Goal: Check status

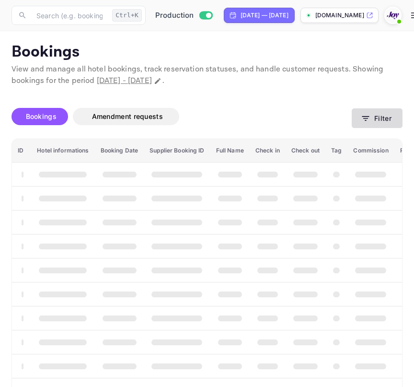
click at [362, 119] on icon "button" at bounding box center [366, 119] width 10 height 10
click at [391, 113] on button "Filter" at bounding box center [377, 118] width 51 height 20
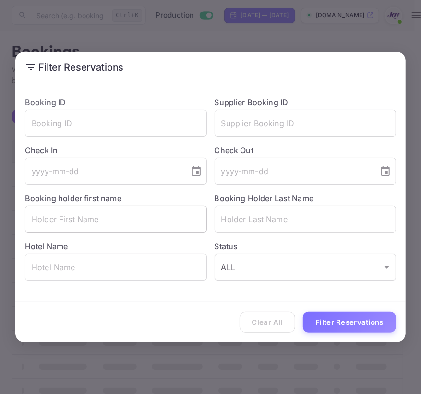
click at [88, 215] on input "text" at bounding box center [116, 219] width 182 height 27
paste input "Scrafford"
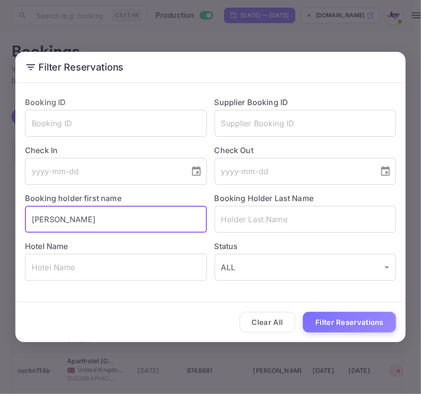
type input "Scrafford"
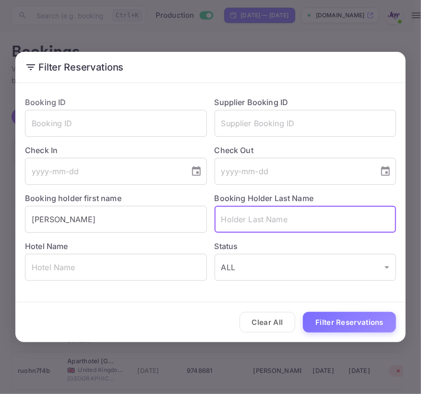
click at [307, 228] on input "text" at bounding box center [305, 219] width 182 height 27
paste input "Orser"
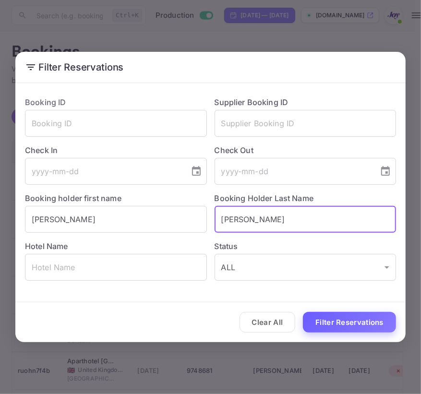
type input "Orser"
click at [328, 330] on button "Filter Reservations" at bounding box center [349, 322] width 93 height 21
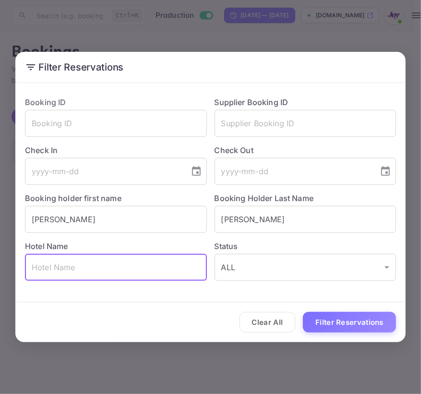
click at [111, 267] on input "text" at bounding box center [116, 267] width 182 height 27
paste input "Park City"
type input "Park City"
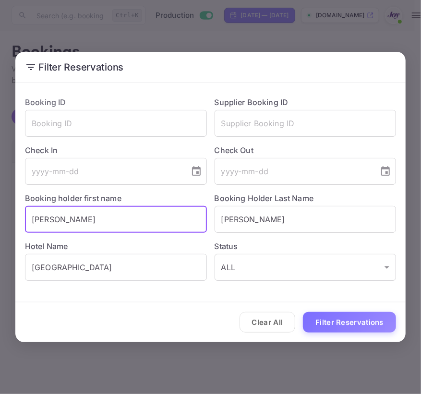
drag, startPoint x: 136, startPoint y: 213, endPoint x: -156, endPoint y: 210, distance: 292.7
click at [0, 210] on html "Now you can check your travel website directly from the link. Check your websit…" at bounding box center [210, 197] width 421 height 394
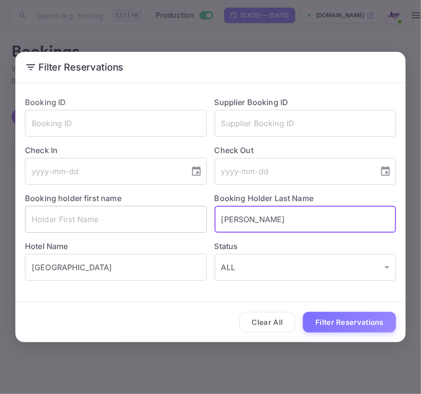
drag, startPoint x: 312, startPoint y: 216, endPoint x: 76, endPoint y: 210, distance: 235.6
click at [76, 210] on div "Booking ID ​ Supplier Booking ID ​ Check In ​ Check Out ​ Booking holder first …" at bounding box center [206, 185] width 379 height 192
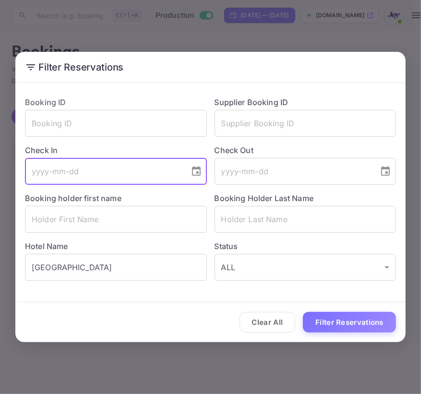
click at [69, 165] on input "tel" at bounding box center [104, 171] width 158 height 27
click at [190, 167] on icon "Choose date" at bounding box center [196, 172] width 12 height 12
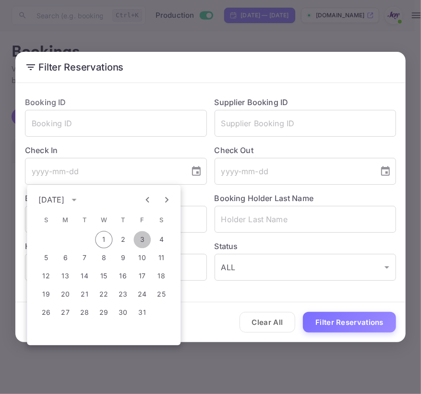
click at [141, 240] on button "3" at bounding box center [141, 239] width 17 height 17
type input "2025-10-03"
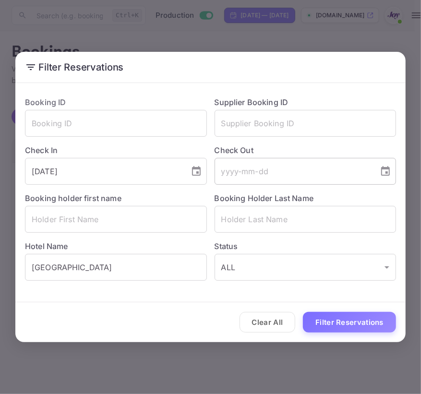
click at [380, 175] on icon "Choose date" at bounding box center [385, 172] width 12 height 12
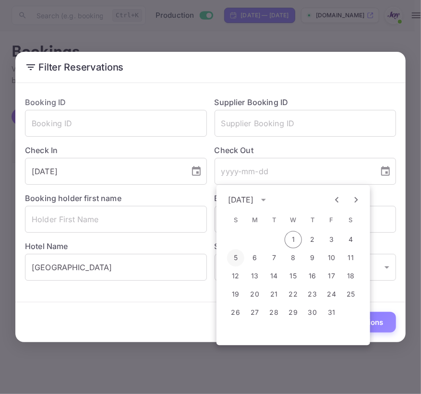
click at [236, 256] on button "5" at bounding box center [235, 257] width 17 height 17
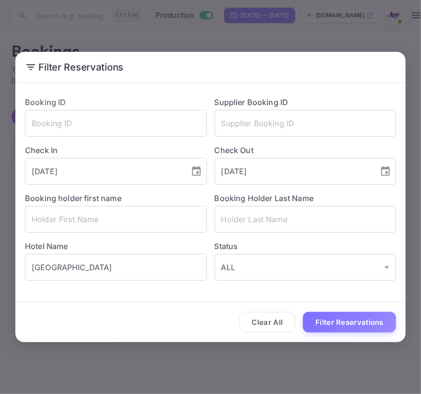
type input "2025-10-05"
click at [340, 329] on button "Filter Reservations" at bounding box center [349, 322] width 93 height 21
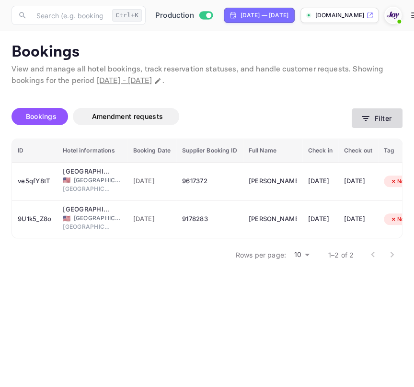
click at [367, 128] on button "Filter" at bounding box center [377, 118] width 51 height 20
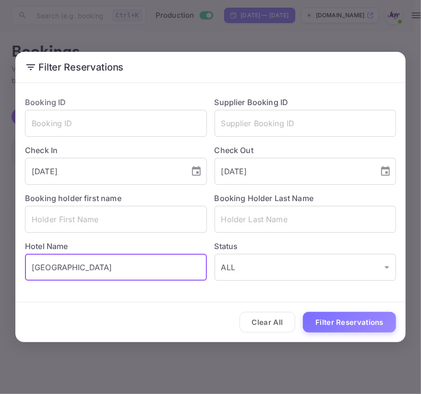
drag, startPoint x: 168, startPoint y: 272, endPoint x: -34, endPoint y: 269, distance: 201.5
click at [0, 269] on html "Now you can check your travel website directly from the link. Check your websit…" at bounding box center [210, 197] width 421 height 394
paste input "Chateaux Deer Valle"
type input "Chateaux Deer Valley"
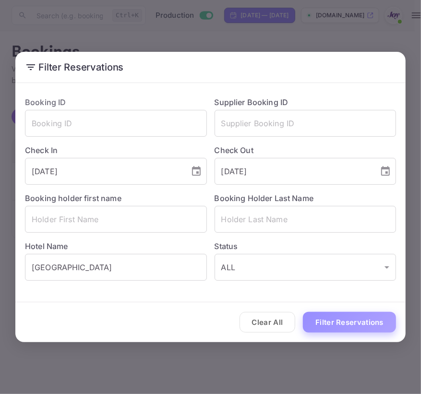
click at [360, 319] on button "Filter Reservations" at bounding box center [349, 322] width 93 height 21
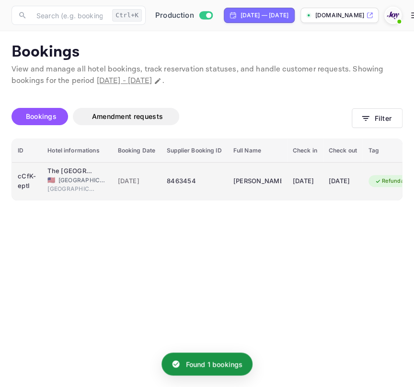
click at [118, 181] on span "22 Jul 2025" at bounding box center [137, 181] width 38 height 11
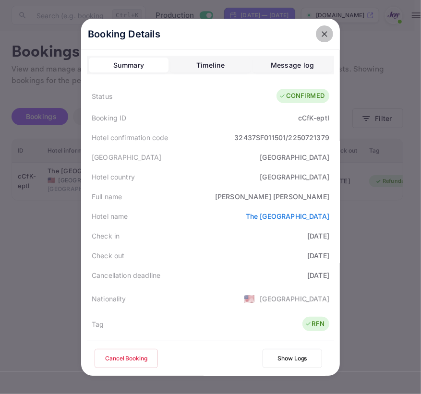
click at [324, 37] on icon "close" at bounding box center [325, 34] width 10 height 10
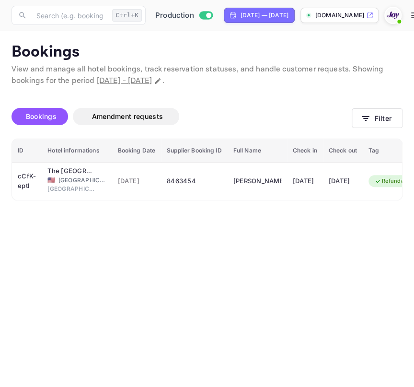
click at [413, 132] on main "Bookings View and manage all hotel bookings, track reservation statuses, and ha…" at bounding box center [207, 209] width 414 height 356
click at [377, 119] on button "Filter" at bounding box center [377, 118] width 51 height 20
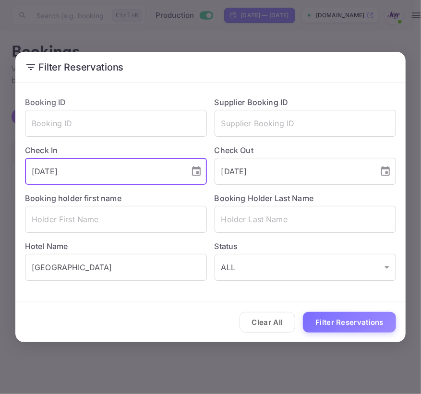
drag, startPoint x: 130, startPoint y: 174, endPoint x: -112, endPoint y: 150, distance: 243.4
click at [0, 150] on html "Now you can check your travel website directly from the link. Check your websit…" at bounding box center [210, 197] width 421 height 394
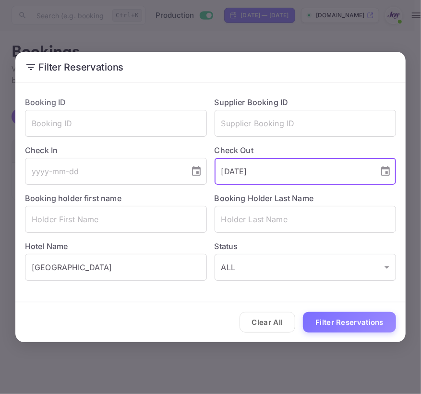
click at [336, 173] on input "2025-10-05" at bounding box center [293, 171] width 158 height 27
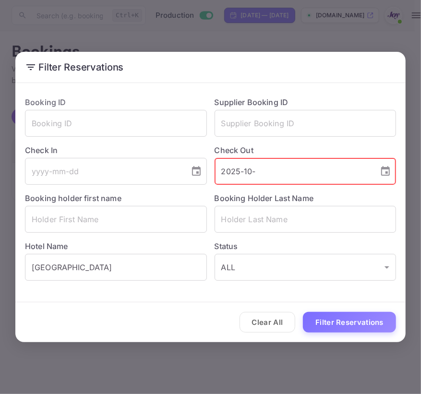
type input "2025-"
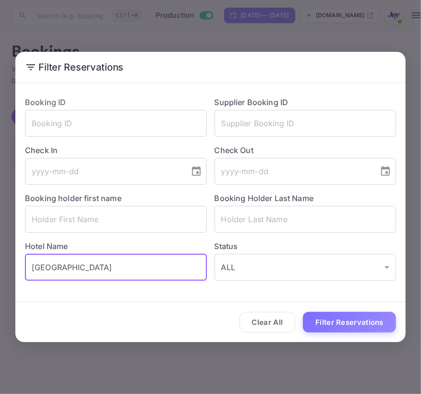
click at [180, 265] on input "Chateaux Deer Valley" at bounding box center [116, 267] width 182 height 27
type input "Chateaux"
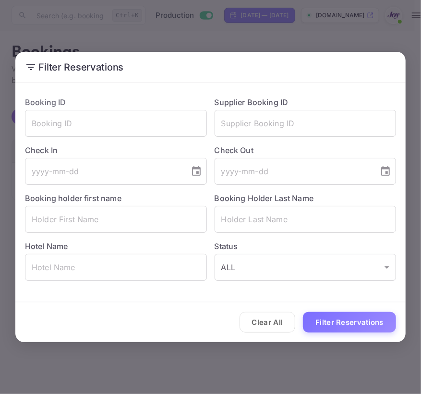
click at [247, 107] on div "Supplier Booking ID ​" at bounding box center [301, 113] width 189 height 48
click at [244, 113] on input "text" at bounding box center [305, 123] width 182 height 27
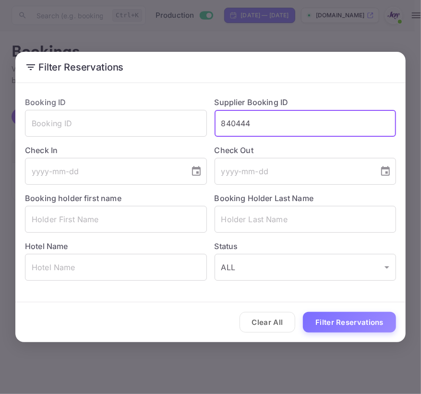
type input "840444"
click at [303, 312] on button "Filter Reservations" at bounding box center [349, 322] width 93 height 21
